Goal: Task Accomplishment & Management: Manage account settings

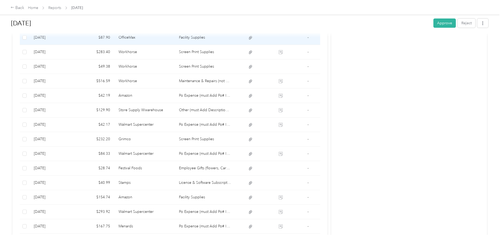
scroll to position [136, 0]
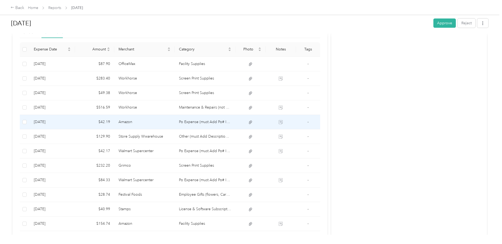
click at [250, 122] on icon at bounding box center [250, 121] width 3 height 3
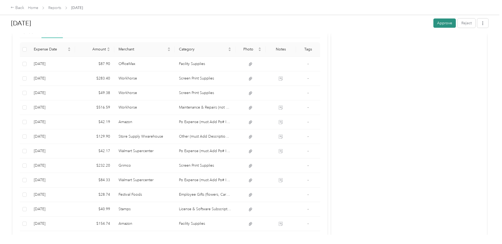
click at [440, 24] on button "Approve" at bounding box center [444, 22] width 22 height 9
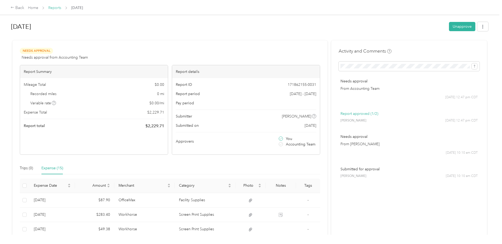
click at [54, 7] on link "Reports" at bounding box center [54, 8] width 13 height 4
